Goal: Browse casually

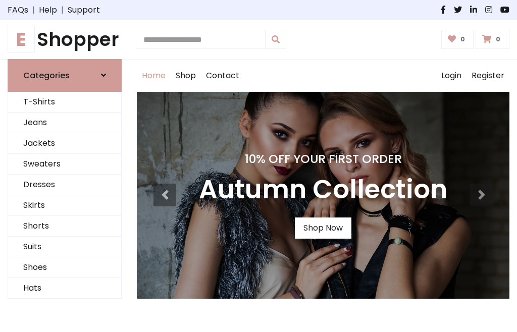
click at [259, 166] on h4 "10% Off Your First Order" at bounding box center [323, 159] width 248 height 14
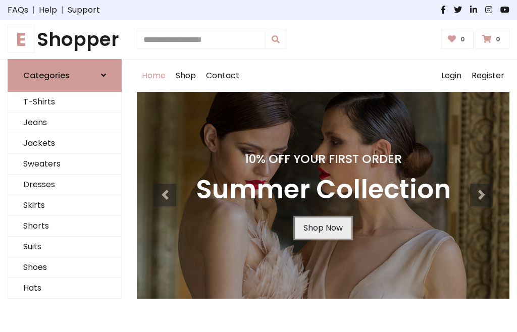
click at [323, 228] on link "Shop Now" at bounding box center [323, 228] width 57 height 21
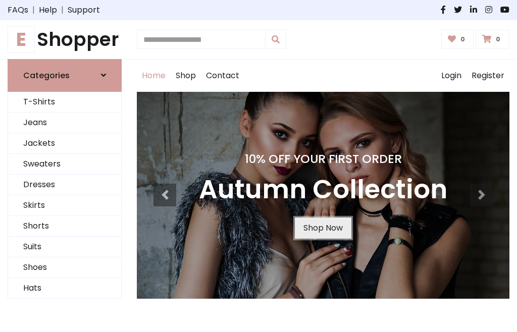
click at [323, 228] on link "Shop Now" at bounding box center [323, 228] width 57 height 21
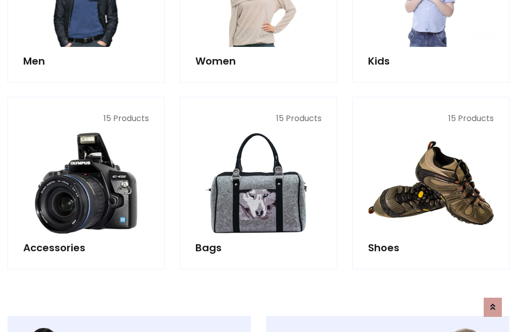
scroll to position [1007, 0]
